Goal: Task Accomplishment & Management: Use online tool/utility

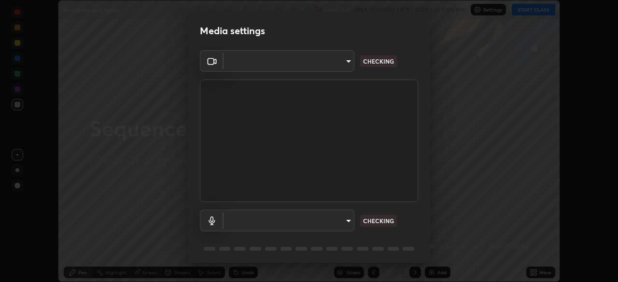
scroll to position [282, 618]
type input "39caa65dc23426385aa383ad0d0a4b68c28ae26f4a71cd21c25f84911154f6e3"
type input "communications"
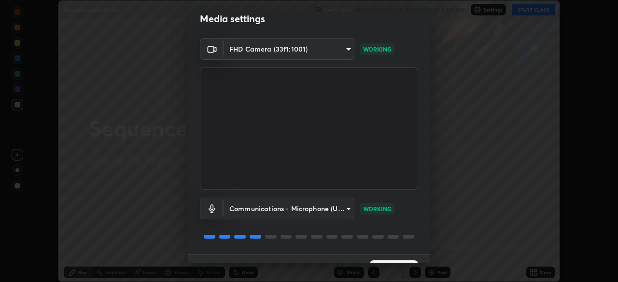
scroll to position [34, 0]
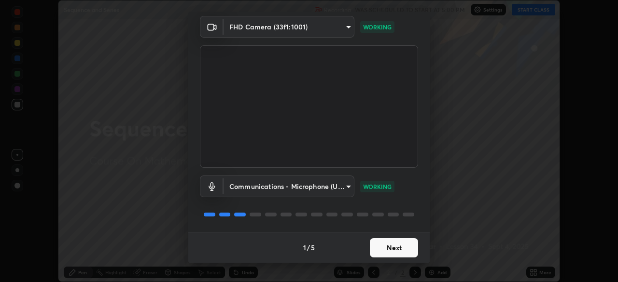
click at [382, 249] on button "Next" at bounding box center [394, 247] width 48 height 19
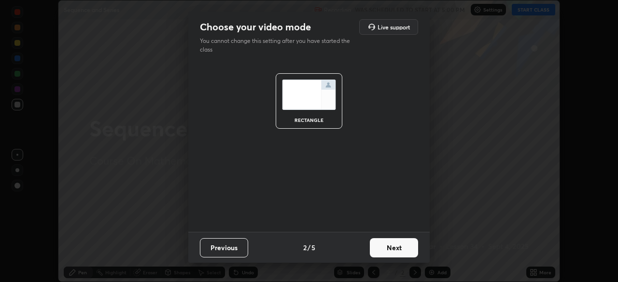
click at [382, 249] on button "Next" at bounding box center [394, 247] width 48 height 19
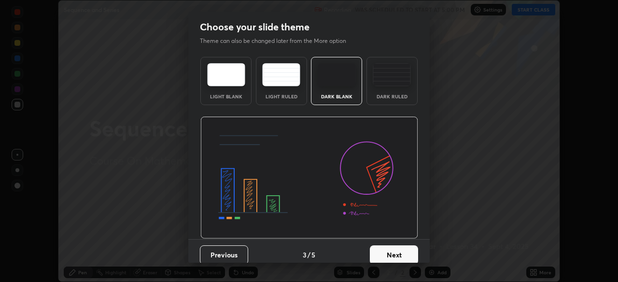
click at [386, 251] on button "Next" at bounding box center [394, 255] width 48 height 19
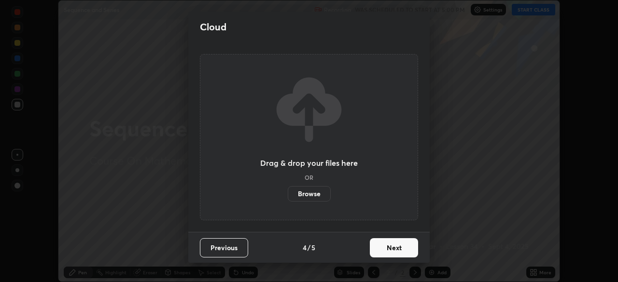
click at [386, 254] on button "Next" at bounding box center [394, 247] width 48 height 19
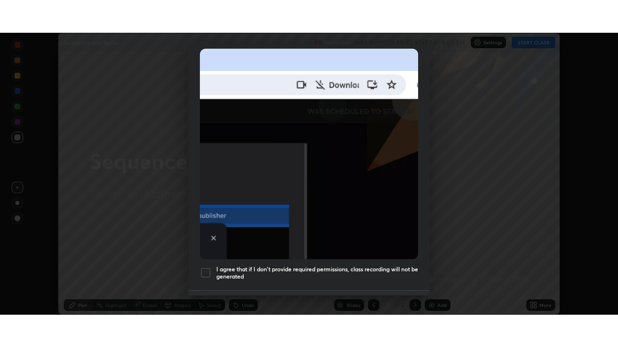
scroll to position [231, 0]
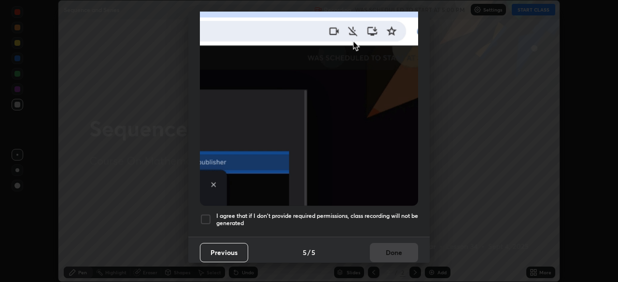
click at [206, 215] on div at bounding box center [206, 220] width 12 height 12
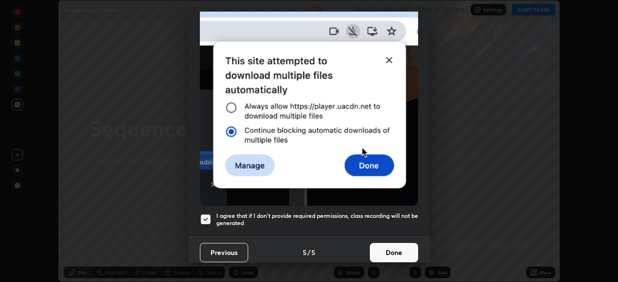
click at [383, 250] on button "Done" at bounding box center [394, 252] width 48 height 19
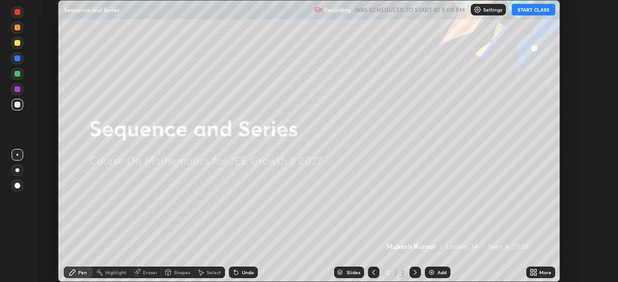
click at [524, 9] on button "START CLASS" at bounding box center [532, 10] width 43 height 12
click at [545, 274] on div "More" at bounding box center [545, 272] width 12 height 5
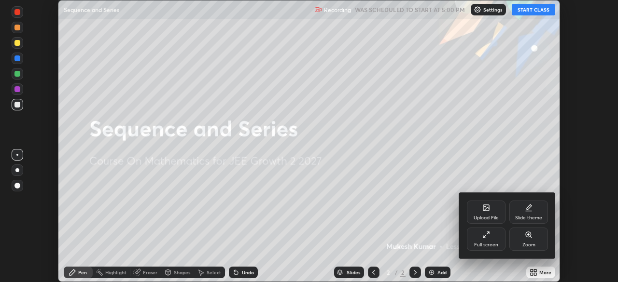
click at [482, 241] on div "Full screen" at bounding box center [486, 239] width 39 height 23
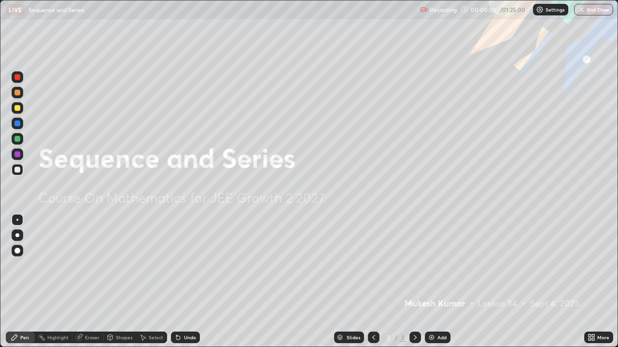
scroll to position [347, 618]
click at [434, 282] on img at bounding box center [431, 338] width 8 height 8
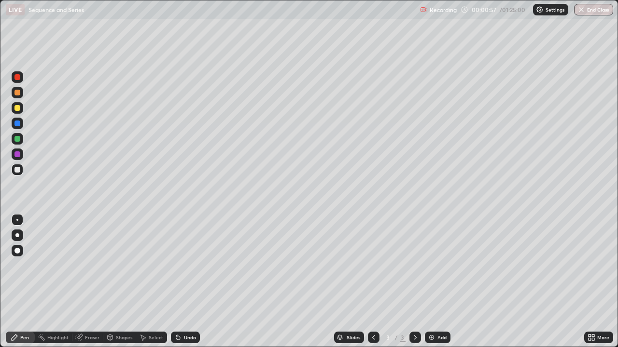
click at [18, 108] on div at bounding box center [17, 108] width 6 height 6
click at [18, 168] on div at bounding box center [17, 170] width 6 height 6
click at [184, 282] on div "Undo" at bounding box center [190, 337] width 12 height 5
click at [187, 282] on div "Undo" at bounding box center [185, 338] width 29 height 12
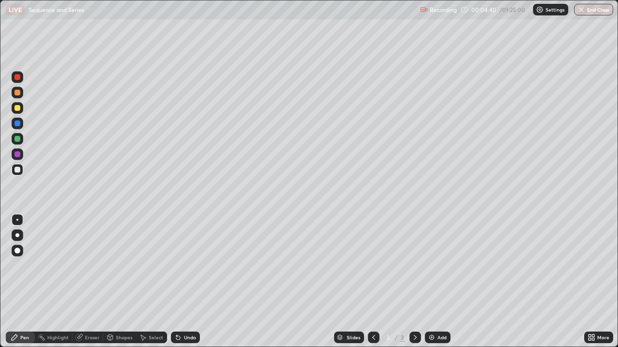
click at [414, 282] on icon at bounding box center [415, 338] width 8 height 8
click at [437, 282] on div "Add" at bounding box center [441, 337] width 9 height 5
click at [372, 282] on icon at bounding box center [374, 338] width 8 height 8
click at [414, 282] on icon at bounding box center [415, 338] width 8 height 8
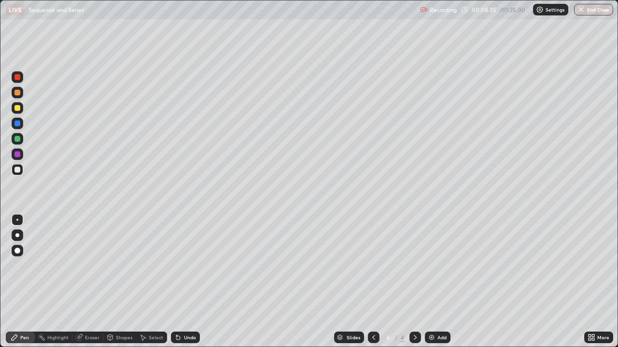
click at [436, 282] on div "Add" at bounding box center [438, 338] width 26 height 12
click at [17, 78] on div at bounding box center [17, 77] width 6 height 6
click at [184, 282] on div "Undo" at bounding box center [190, 337] width 12 height 5
click at [373, 282] on icon at bounding box center [374, 338] width 8 height 8
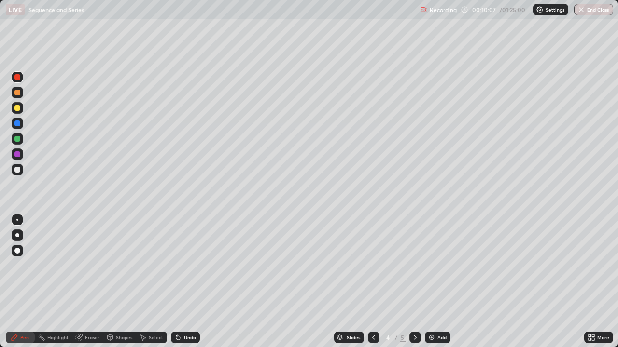
click at [414, 282] on icon at bounding box center [415, 338] width 8 height 8
click at [373, 282] on div at bounding box center [374, 338] width 12 height 12
click at [372, 282] on icon at bounding box center [374, 338] width 8 height 8
click at [415, 282] on icon at bounding box center [415, 338] width 8 height 8
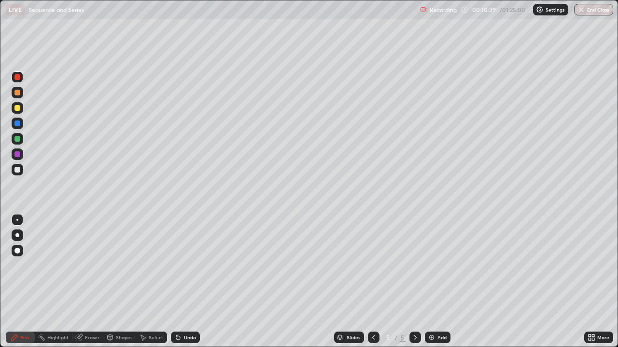
click at [415, 282] on div at bounding box center [415, 338] width 12 height 12
click at [18, 171] on div at bounding box center [17, 170] width 6 height 6
click at [184, 282] on div "Undo" at bounding box center [190, 337] width 12 height 5
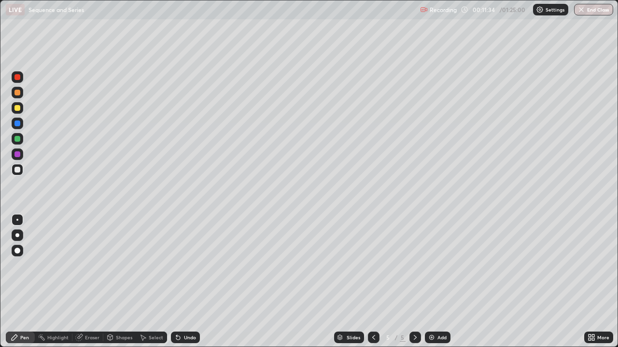
click at [184, 282] on div "Undo" at bounding box center [190, 337] width 12 height 5
click at [18, 139] on div at bounding box center [17, 139] width 6 height 6
click at [16, 170] on div at bounding box center [17, 170] width 6 height 6
click at [372, 282] on icon at bounding box center [373, 337] width 3 height 5
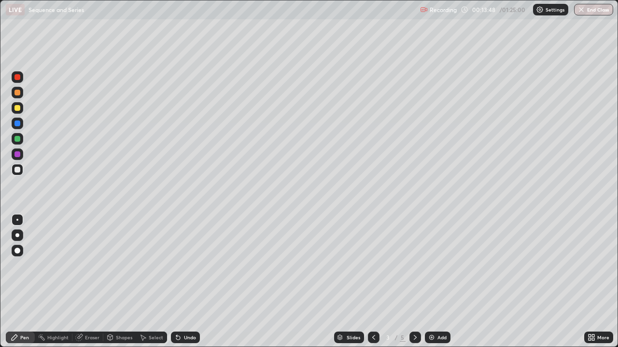
click at [415, 282] on icon at bounding box center [415, 338] width 8 height 8
click at [188, 282] on div "Undo" at bounding box center [190, 337] width 12 height 5
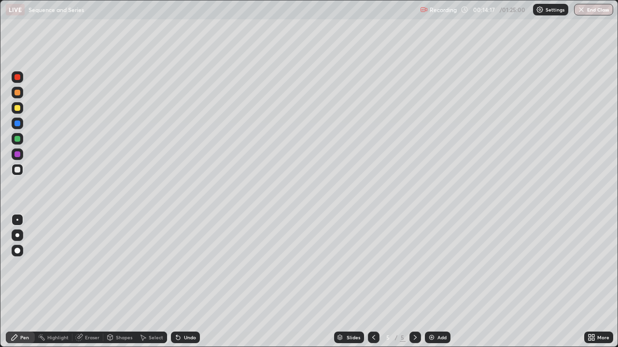
click at [188, 282] on div "Undo" at bounding box center [190, 337] width 12 height 5
click at [191, 282] on div "Undo" at bounding box center [190, 337] width 12 height 5
click at [372, 282] on icon at bounding box center [374, 338] width 8 height 8
click at [413, 282] on icon at bounding box center [415, 338] width 8 height 8
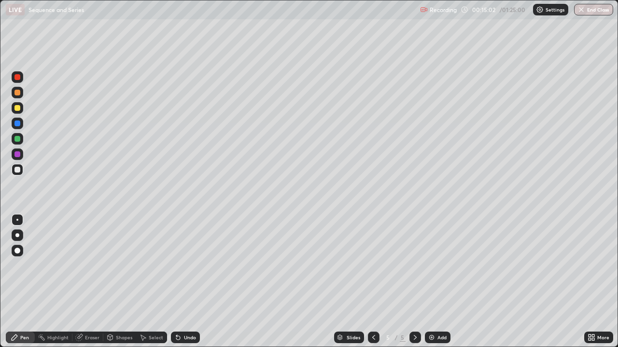
click at [413, 282] on icon at bounding box center [415, 338] width 8 height 8
click at [438, 282] on div "Add" at bounding box center [441, 337] width 9 height 5
click at [16, 138] on div at bounding box center [17, 139] width 6 height 6
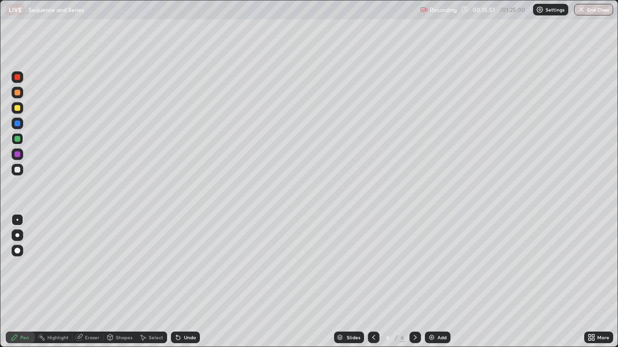
click at [185, 282] on div "Undo" at bounding box center [190, 337] width 12 height 5
click at [187, 282] on div "Undo" at bounding box center [190, 337] width 12 height 5
click at [18, 172] on div at bounding box center [17, 170] width 6 height 6
click at [19, 110] on div at bounding box center [17, 108] width 6 height 6
click at [186, 282] on div "Undo" at bounding box center [190, 337] width 12 height 5
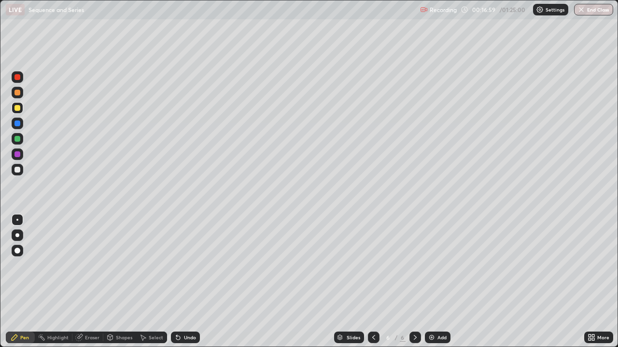
click at [16, 171] on div at bounding box center [17, 170] width 6 height 6
click at [377, 282] on div at bounding box center [374, 338] width 12 height 12
click at [414, 282] on icon at bounding box center [415, 338] width 8 height 8
click at [189, 282] on div "Undo" at bounding box center [190, 337] width 12 height 5
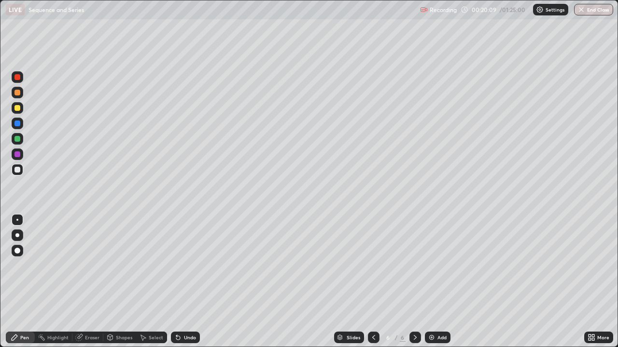
click at [440, 282] on div "Add" at bounding box center [441, 337] width 9 height 5
click at [372, 282] on icon at bounding box center [374, 338] width 8 height 8
click at [414, 282] on div at bounding box center [415, 338] width 12 height 12
click at [419, 282] on div at bounding box center [415, 338] width 12 height 12
click at [373, 282] on icon at bounding box center [373, 337] width 3 height 5
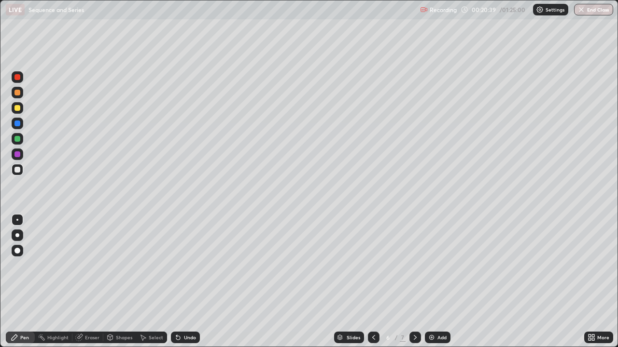
click at [413, 282] on icon at bounding box center [415, 338] width 8 height 8
click at [92, 282] on div "Eraser" at bounding box center [92, 337] width 14 height 5
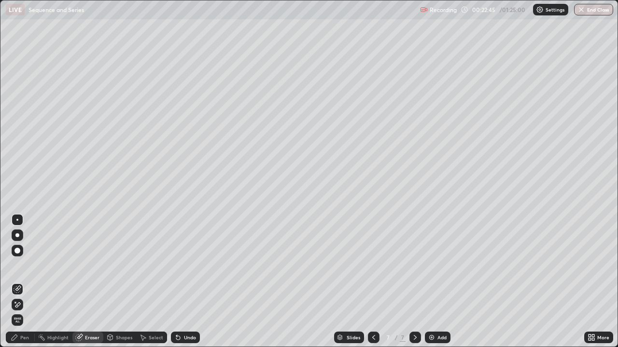
click at [27, 282] on div "Pen" at bounding box center [24, 337] width 9 height 5
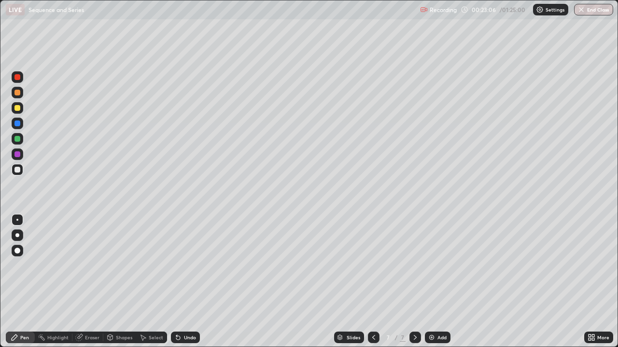
click at [372, 282] on icon at bounding box center [374, 338] width 8 height 8
click at [415, 282] on icon at bounding box center [415, 338] width 8 height 8
click at [374, 282] on icon at bounding box center [374, 338] width 8 height 8
click at [372, 282] on icon at bounding box center [374, 338] width 8 height 8
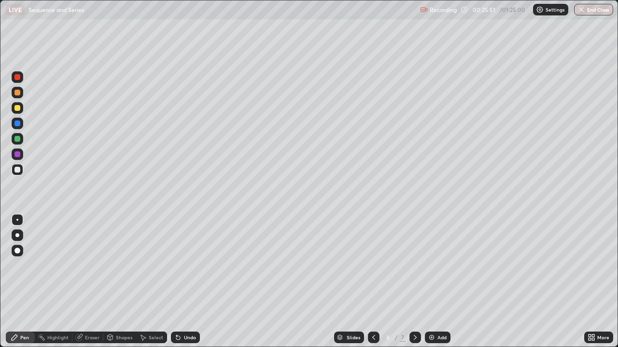
click at [372, 282] on icon at bounding box center [374, 338] width 8 height 8
click at [414, 282] on icon at bounding box center [415, 338] width 8 height 8
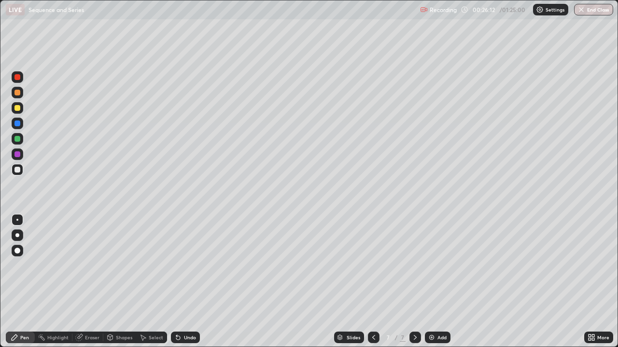
click at [91, 282] on div "Eraser" at bounding box center [92, 337] width 14 height 5
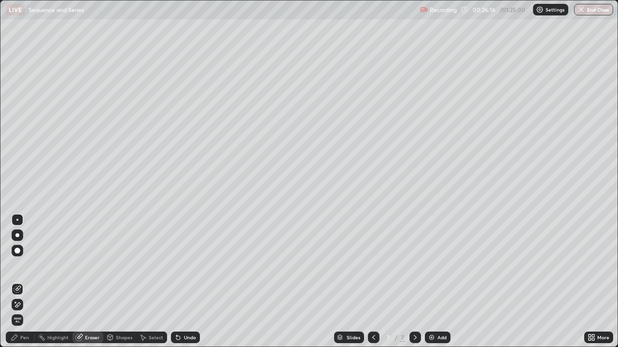
click at [26, 282] on div "Pen" at bounding box center [24, 337] width 9 height 5
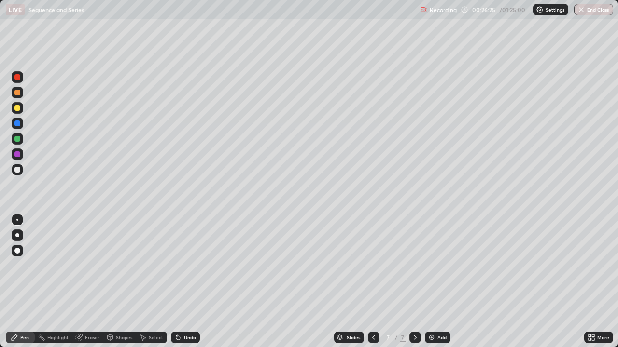
click at [371, 282] on icon at bounding box center [374, 338] width 8 height 8
click at [372, 282] on icon at bounding box center [374, 338] width 8 height 8
click at [372, 282] on icon at bounding box center [373, 337] width 3 height 5
click at [414, 282] on icon at bounding box center [415, 338] width 8 height 8
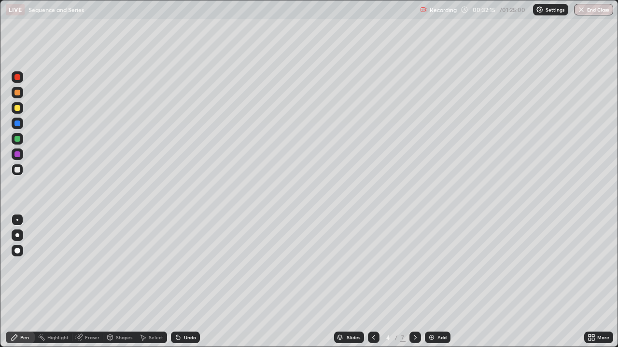
click at [414, 282] on icon at bounding box center [415, 338] width 8 height 8
click at [415, 282] on icon at bounding box center [414, 337] width 3 height 5
click at [372, 282] on icon at bounding box center [374, 338] width 8 height 8
click at [413, 282] on icon at bounding box center [415, 338] width 8 height 8
click at [411, 282] on div at bounding box center [415, 338] width 12 height 12
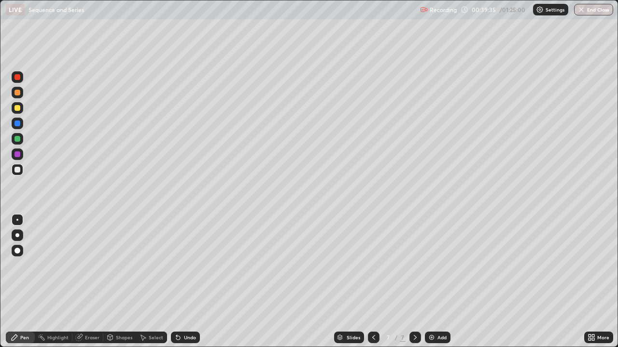
click at [88, 282] on div "Eraser" at bounding box center [87, 338] width 31 height 12
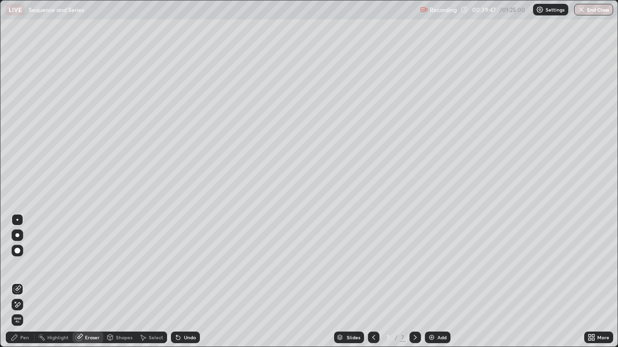
click at [26, 282] on div "Pen" at bounding box center [24, 337] width 9 height 5
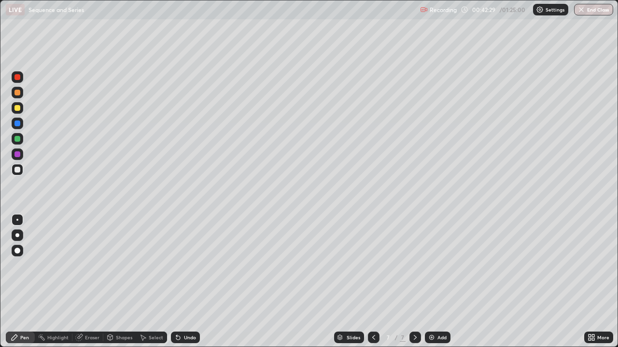
click at [437, 282] on div "Add" at bounding box center [441, 337] width 9 height 5
click at [17, 76] on div at bounding box center [17, 77] width 6 height 6
click at [184, 282] on div "Undo" at bounding box center [190, 337] width 12 height 5
click at [17, 137] on div at bounding box center [17, 139] width 6 height 6
click at [372, 282] on icon at bounding box center [374, 338] width 8 height 8
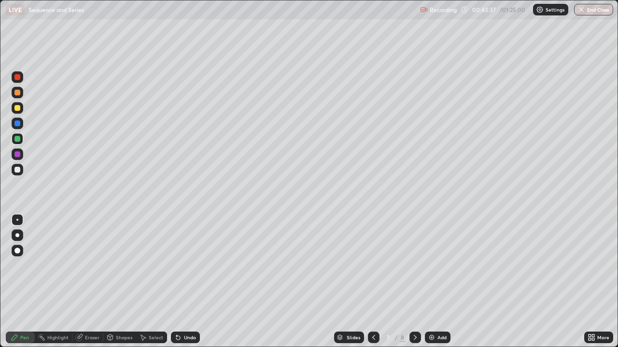
click at [372, 282] on icon at bounding box center [374, 338] width 8 height 8
click at [415, 282] on icon at bounding box center [415, 338] width 8 height 8
click at [413, 282] on icon at bounding box center [415, 338] width 8 height 8
click at [19, 169] on div at bounding box center [17, 170] width 6 height 6
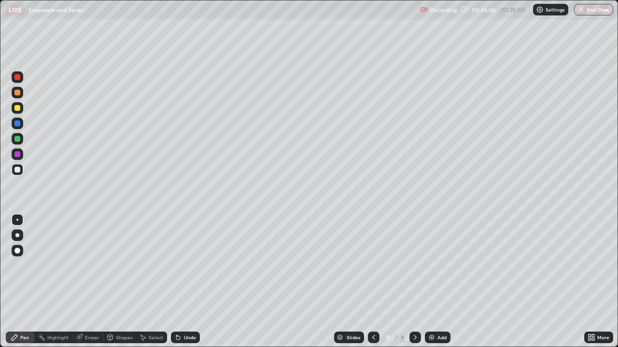
click at [186, 282] on div "Undo" at bounding box center [190, 337] width 12 height 5
click at [190, 282] on div "Undo" at bounding box center [190, 337] width 12 height 5
click at [189, 282] on div "Undo" at bounding box center [190, 337] width 12 height 5
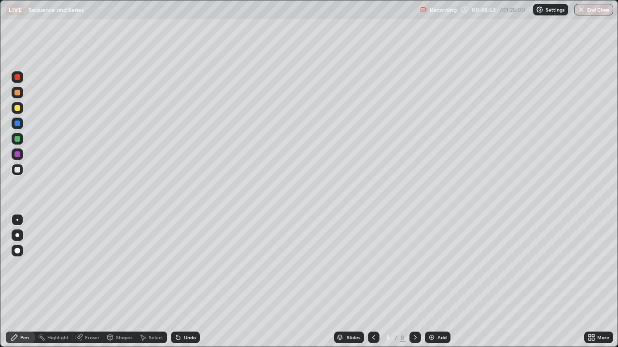
click at [189, 282] on div "Undo" at bounding box center [190, 337] width 12 height 5
click at [94, 282] on div "Eraser" at bounding box center [92, 337] width 14 height 5
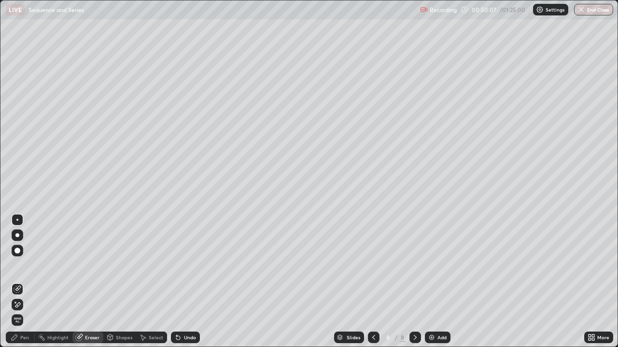
click at [25, 282] on div "Pen" at bounding box center [20, 338] width 29 height 12
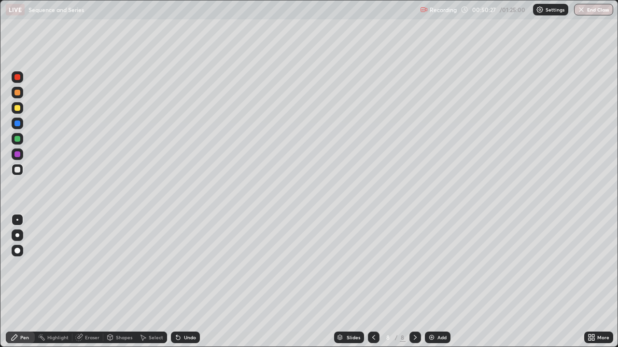
click at [437, 282] on div "Add" at bounding box center [441, 337] width 9 height 5
click at [186, 282] on div "Undo" at bounding box center [190, 337] width 12 height 5
click at [17, 108] on div at bounding box center [17, 108] width 6 height 6
click at [17, 138] on div at bounding box center [17, 139] width 6 height 6
click at [186, 282] on div "Undo" at bounding box center [190, 337] width 12 height 5
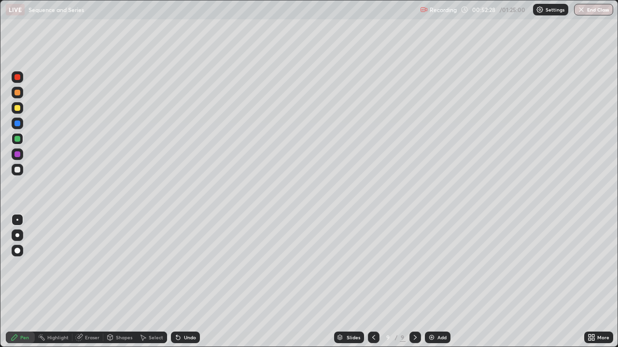
click at [186, 282] on div "Undo" at bounding box center [190, 337] width 12 height 5
click at [16, 170] on div at bounding box center [17, 170] width 6 height 6
click at [372, 282] on icon at bounding box center [374, 338] width 8 height 8
click at [413, 282] on icon at bounding box center [414, 337] width 3 height 5
click at [372, 282] on icon at bounding box center [373, 337] width 3 height 5
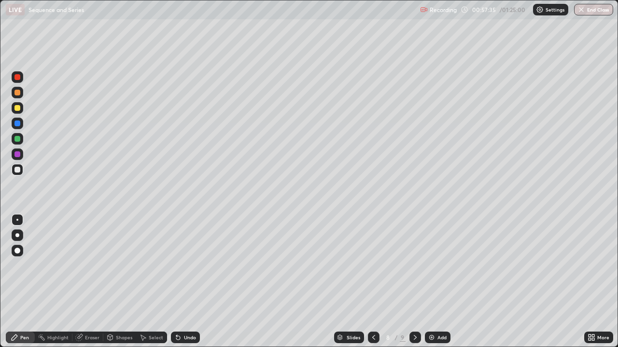
click at [91, 282] on div "Eraser" at bounding box center [92, 337] width 14 height 5
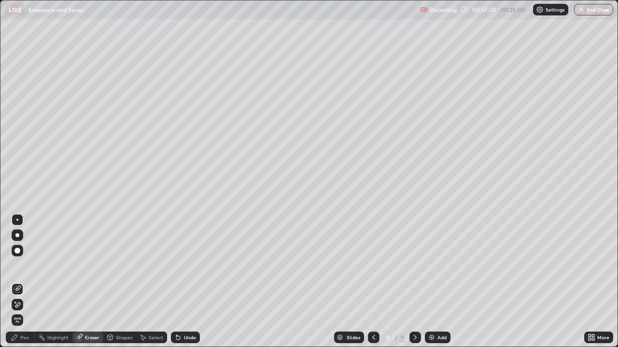
click at [26, 282] on div "Pen" at bounding box center [20, 338] width 29 height 12
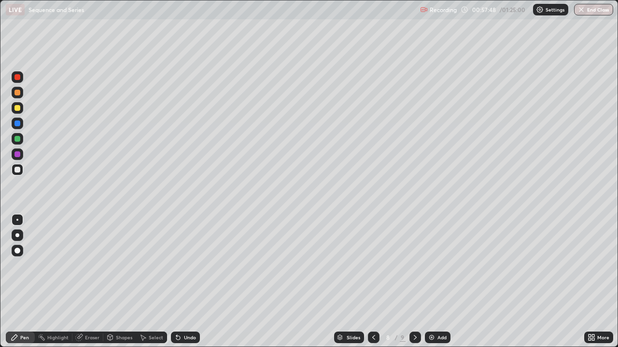
click at [413, 282] on icon at bounding box center [415, 338] width 8 height 8
click at [411, 282] on icon at bounding box center [415, 338] width 8 height 8
click at [438, 282] on div "Add" at bounding box center [441, 337] width 9 height 5
click at [187, 282] on div "Undo" at bounding box center [190, 337] width 12 height 5
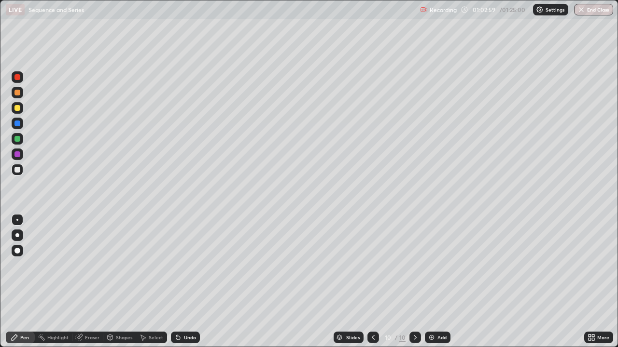
click at [18, 170] on div at bounding box center [17, 170] width 6 height 6
click at [22, 142] on div at bounding box center [18, 139] width 12 height 12
click at [18, 171] on div at bounding box center [17, 170] width 6 height 6
click at [373, 282] on icon at bounding box center [373, 337] width 3 height 5
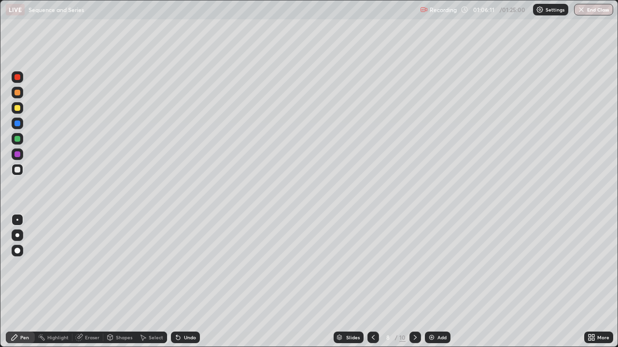
click at [372, 282] on icon at bounding box center [373, 338] width 8 height 8
click at [371, 282] on div at bounding box center [373, 337] width 12 height 19
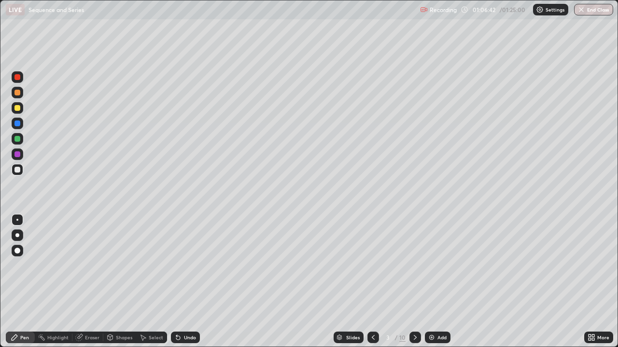
click at [414, 282] on icon at bounding box center [415, 338] width 8 height 8
click at [413, 282] on icon at bounding box center [415, 338] width 8 height 8
click at [414, 282] on icon at bounding box center [415, 338] width 8 height 8
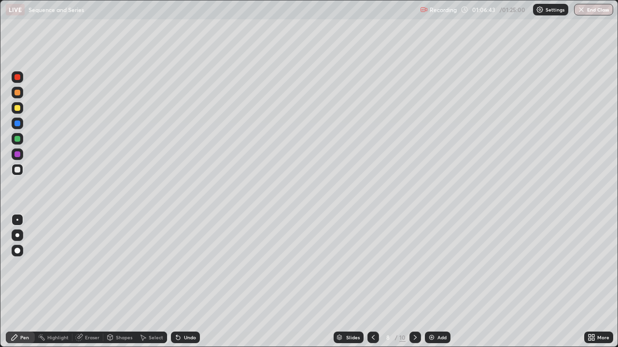
click at [413, 282] on icon at bounding box center [414, 337] width 3 height 5
click at [414, 282] on icon at bounding box center [415, 338] width 8 height 8
click at [415, 282] on div at bounding box center [415, 337] width 12 height 19
click at [441, 282] on div "Add" at bounding box center [441, 337] width 9 height 5
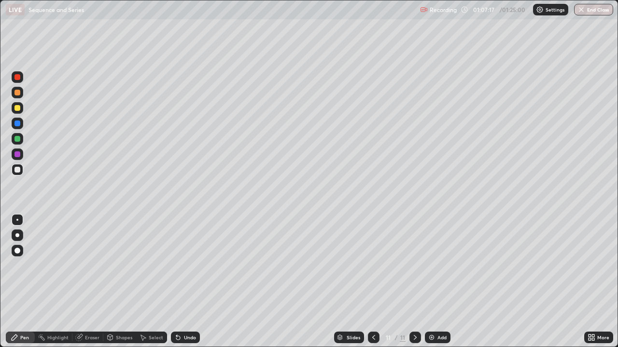
click at [17, 138] on div at bounding box center [17, 139] width 6 height 6
click at [372, 282] on icon at bounding box center [374, 338] width 8 height 8
click at [415, 282] on icon at bounding box center [414, 337] width 3 height 5
click at [372, 282] on icon at bounding box center [374, 338] width 8 height 8
click at [413, 282] on icon at bounding box center [414, 337] width 3 height 5
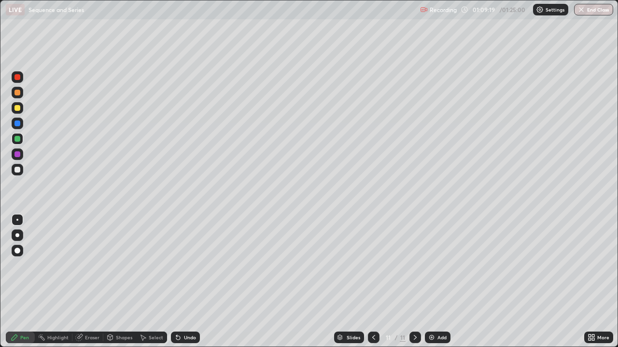
click at [18, 169] on div at bounding box center [17, 170] width 6 height 6
click at [193, 282] on div "Undo" at bounding box center [185, 338] width 29 height 12
click at [193, 282] on div "Undo" at bounding box center [190, 337] width 12 height 5
click at [187, 282] on div "Undo" at bounding box center [185, 338] width 29 height 12
click at [188, 282] on div "Undo" at bounding box center [185, 338] width 29 height 12
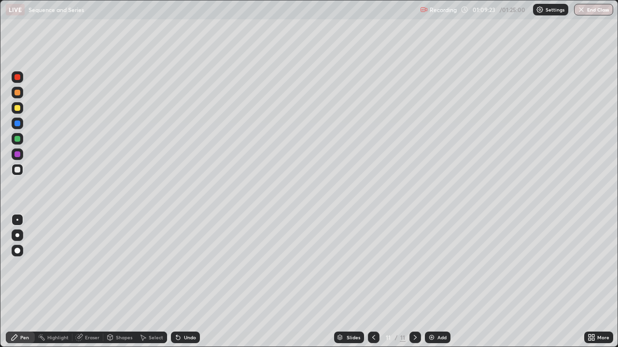
click at [189, 282] on div "Undo" at bounding box center [190, 337] width 12 height 5
click at [19, 169] on div at bounding box center [17, 170] width 6 height 6
click at [184, 282] on div "Undo" at bounding box center [190, 337] width 12 height 5
click at [18, 171] on div at bounding box center [17, 170] width 6 height 6
click at [601, 9] on button "End Class" at bounding box center [593, 10] width 39 height 12
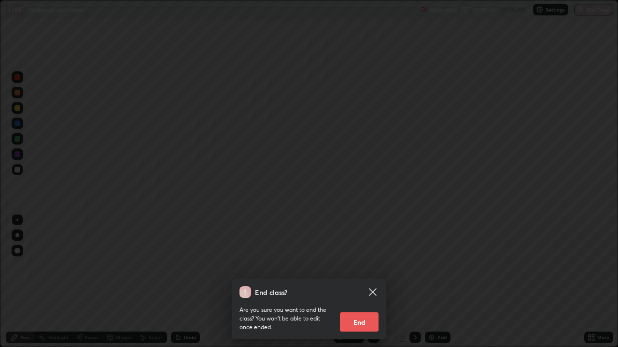
click at [363, 282] on button "End" at bounding box center [359, 322] width 39 height 19
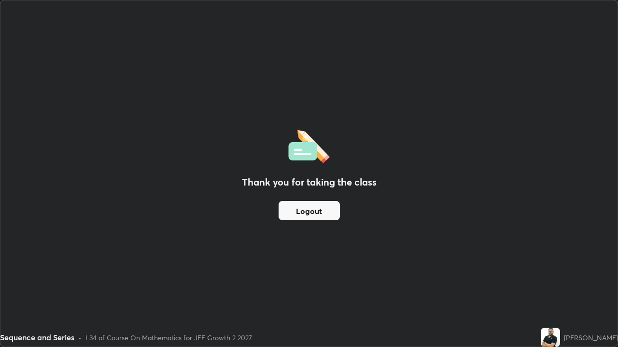
click at [302, 208] on button "Logout" at bounding box center [308, 210] width 61 height 19
